Goal: Transaction & Acquisition: Book appointment/travel/reservation

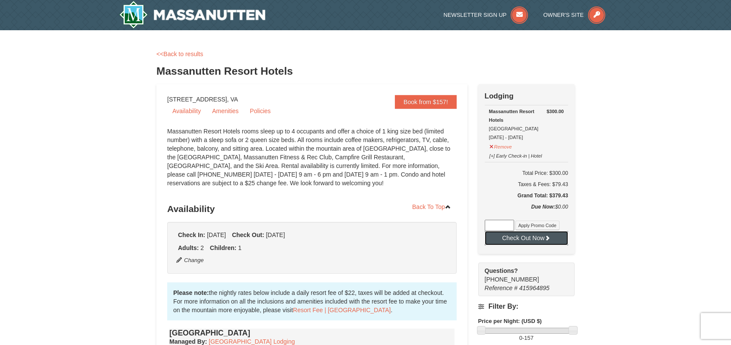
click at [541, 237] on button "Check Out Now" at bounding box center [526, 238] width 83 height 14
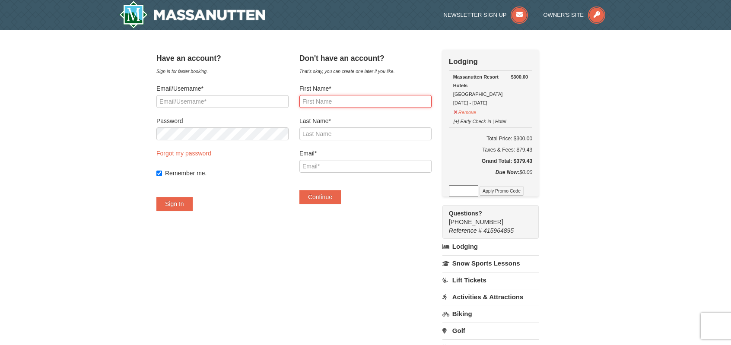
click at [379, 103] on input "First Name*" at bounding box center [365, 101] width 132 height 13
type input "[PERSON_NAME]"
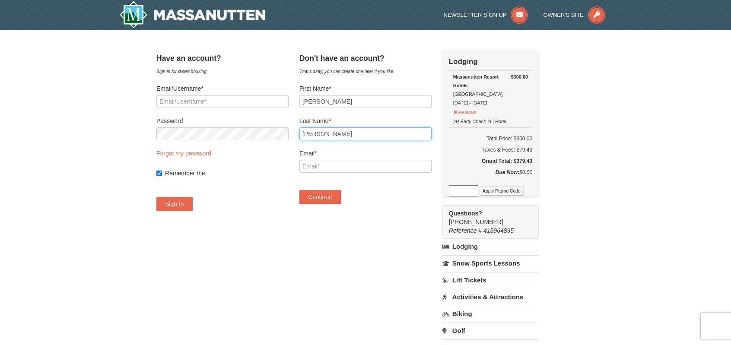
type input "[PERSON_NAME]"
click at [340, 168] on input "Email*" at bounding box center [365, 166] width 132 height 13
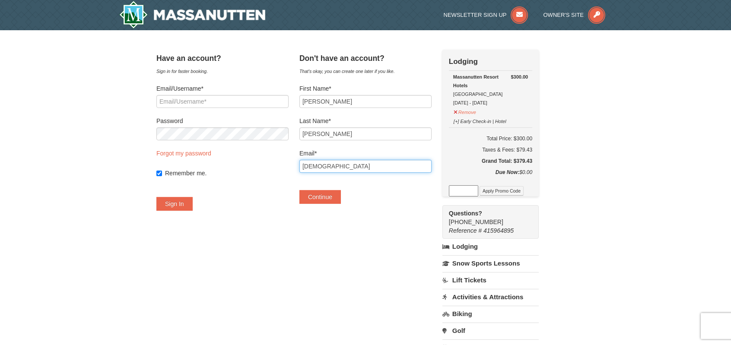
type input "[EMAIL_ADDRESS][DOMAIN_NAME]"
click at [327, 200] on button "Continue" at bounding box center [319, 197] width 41 height 14
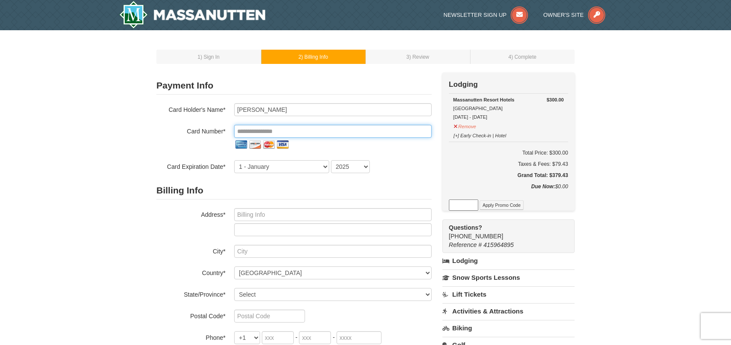
click at [312, 130] on input "tel" at bounding box center [332, 131] width 197 height 13
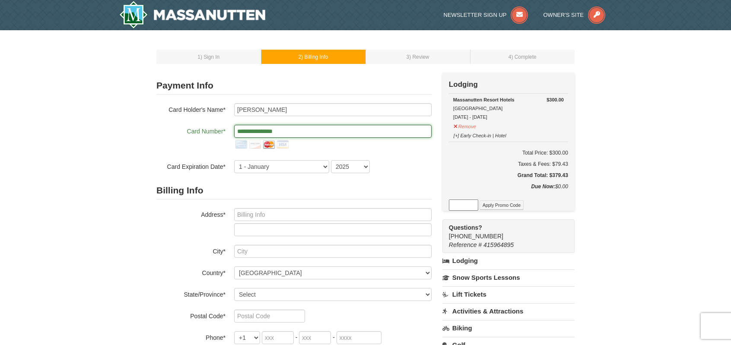
type input "**********"
click at [256, 174] on form "**********" at bounding box center [293, 233] width 275 height 312
click at [260, 168] on select "1 - January 2 - February 3 - March 4 - April 5 - May 6 - June 7 - July 8 - Augu…" at bounding box center [281, 166] width 95 height 13
select select "10"
click at [234, 160] on select "1 - January 2 - February 3 - March 4 - April 5 - May 6 - June 7 - July 8 - Augu…" at bounding box center [281, 166] width 95 height 13
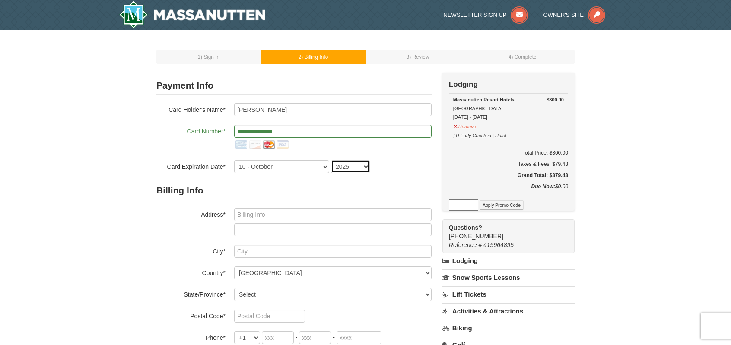
click at [355, 165] on select "2025 2026 2027 2028 2029 2030 2031 2032 2033 2034" at bounding box center [350, 166] width 39 height 13
select select "2029"
click at [331, 160] on select "2025 2026 2027 2028 2029 2030 2031 2032 2033 2034" at bounding box center [350, 166] width 39 height 13
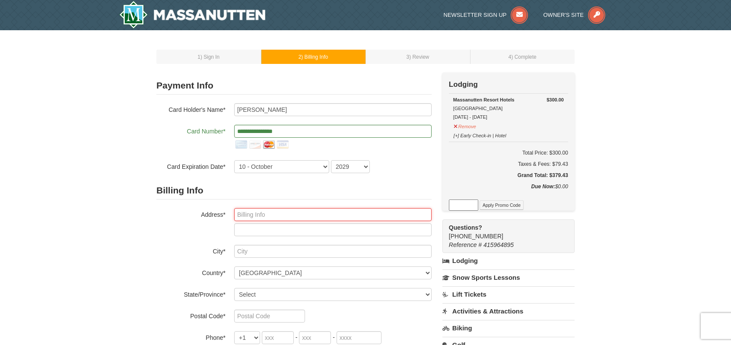
click at [300, 216] on input "text" at bounding box center [332, 214] width 197 height 13
type input "18414 Hwy 32 N"
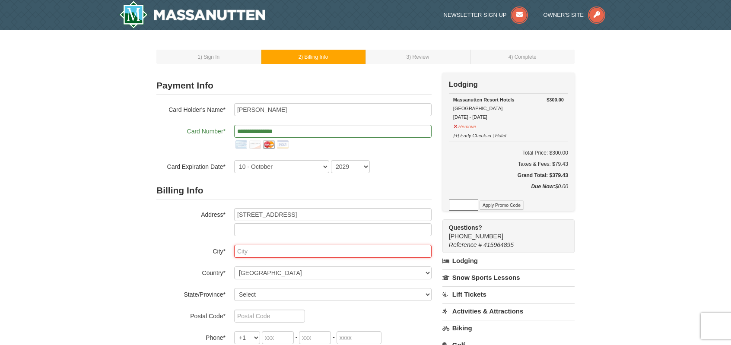
type input "Plymouth"
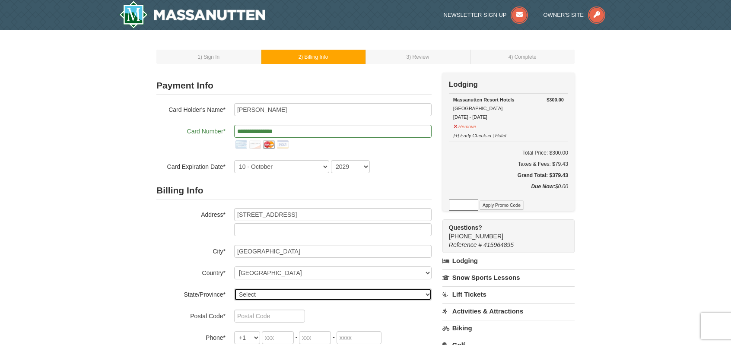
select select "NC"
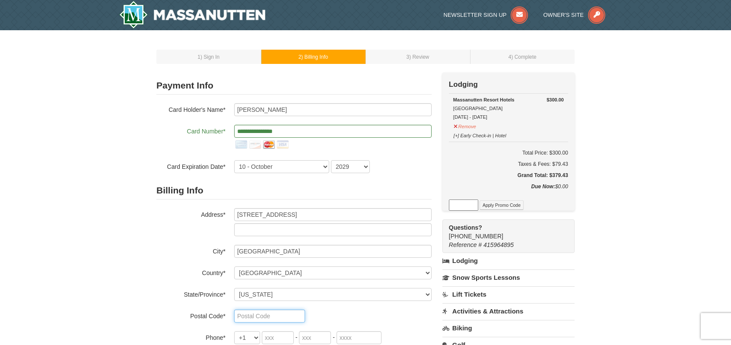
type input "27962"
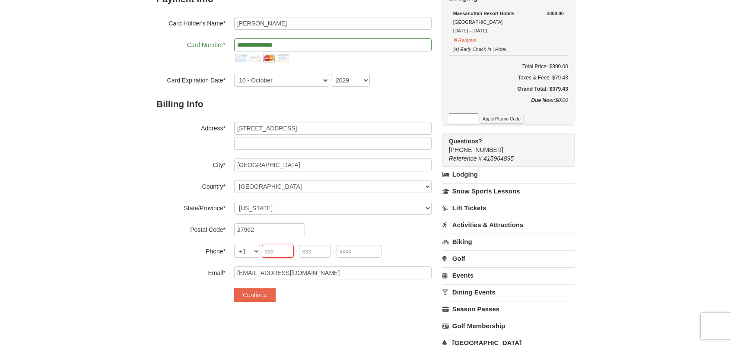
click at [275, 250] on input "tel" at bounding box center [278, 251] width 32 height 13
type input "252"
click at [315, 253] on input "tel" at bounding box center [315, 251] width 32 height 13
type input "945"
click at [365, 248] on input "tel" at bounding box center [359, 251] width 45 height 13
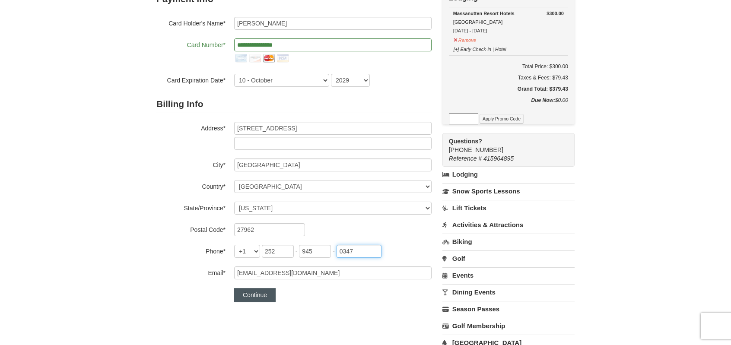
type input "0347"
click at [267, 295] on button "Continue" at bounding box center [254, 295] width 41 height 14
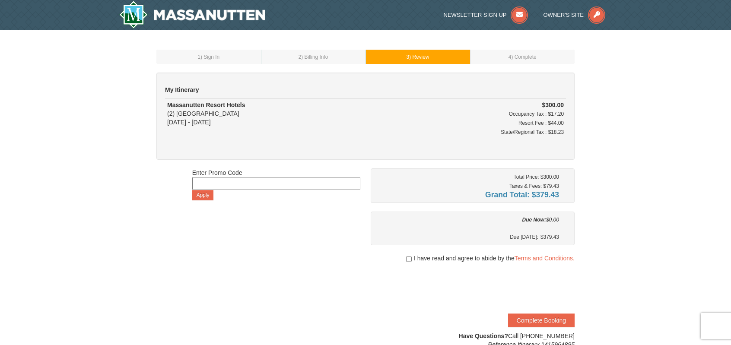
scroll to position [43, 0]
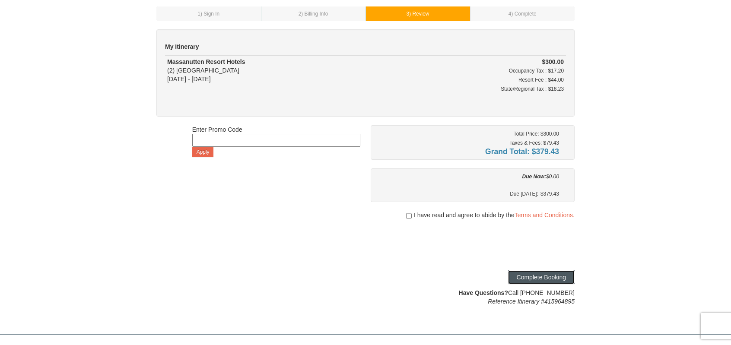
click at [540, 277] on button "Complete Booking" at bounding box center [541, 277] width 67 height 14
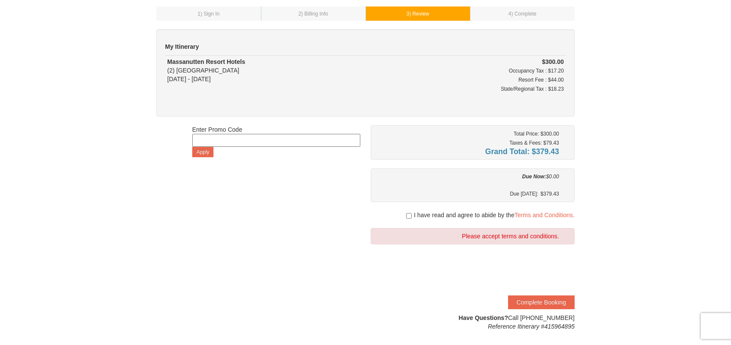
click at [404, 213] on div "I have read and agree to abide by the Terms and Conditions." at bounding box center [473, 215] width 204 height 9
click at [407, 214] on input "checkbox" at bounding box center [409, 216] width 6 height 7
checkbox input "true"
click at [530, 297] on button "Complete Booking" at bounding box center [541, 303] width 67 height 14
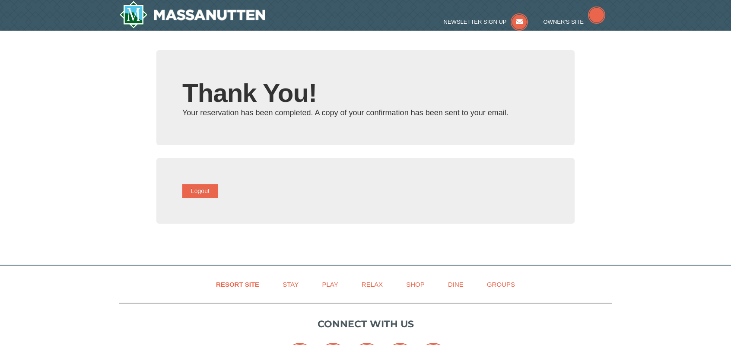
type input "[EMAIL_ADDRESS][DOMAIN_NAME]"
